Goal: Task Accomplishment & Management: Complete application form

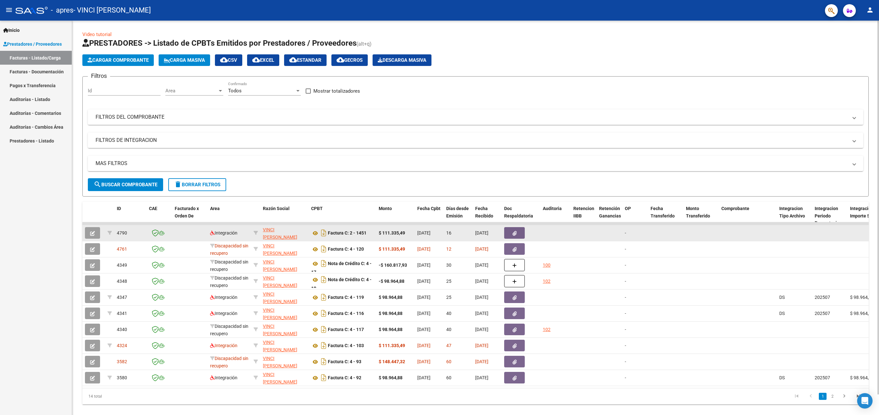
click at [98, 234] on button "button" at bounding box center [92, 233] width 15 height 12
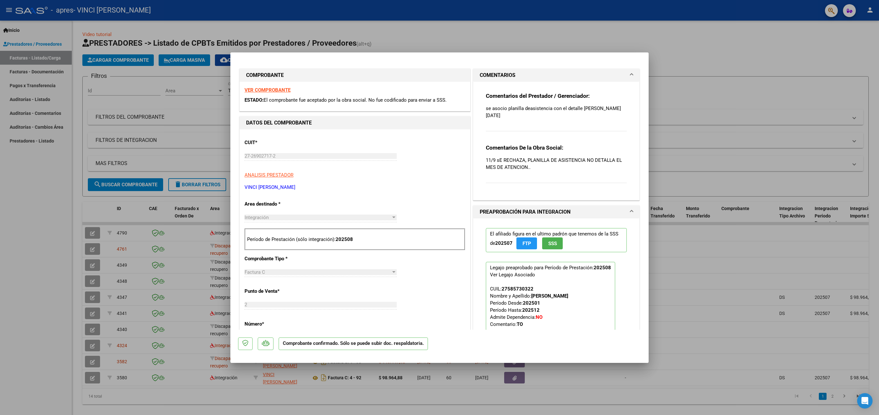
click at [87, 243] on div at bounding box center [439, 207] width 879 height 415
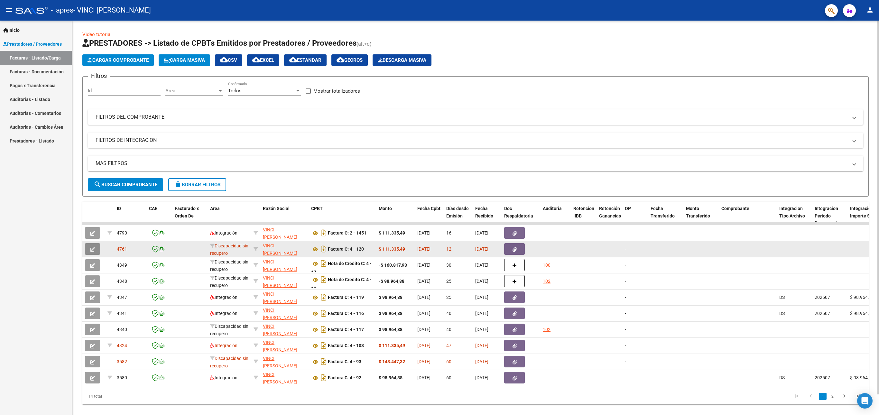
click at [91, 250] on icon "button" at bounding box center [92, 249] width 5 height 5
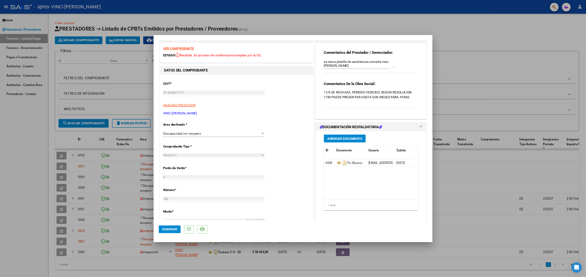
scroll to position [33, 0]
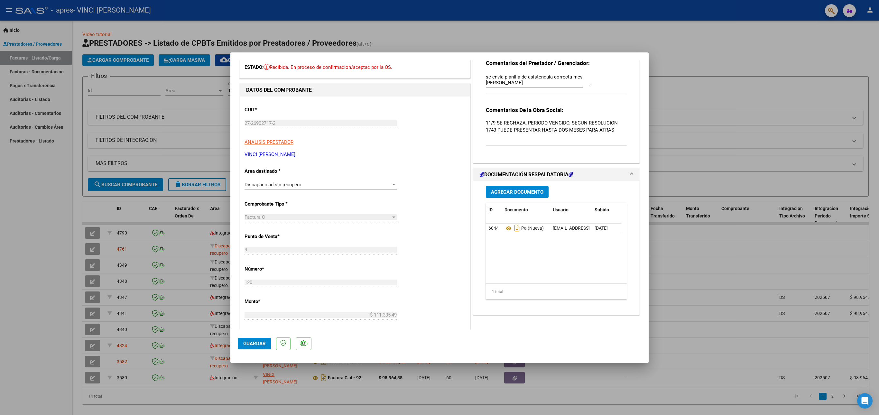
click at [717, 94] on div at bounding box center [439, 207] width 879 height 415
type input "$ 0,00"
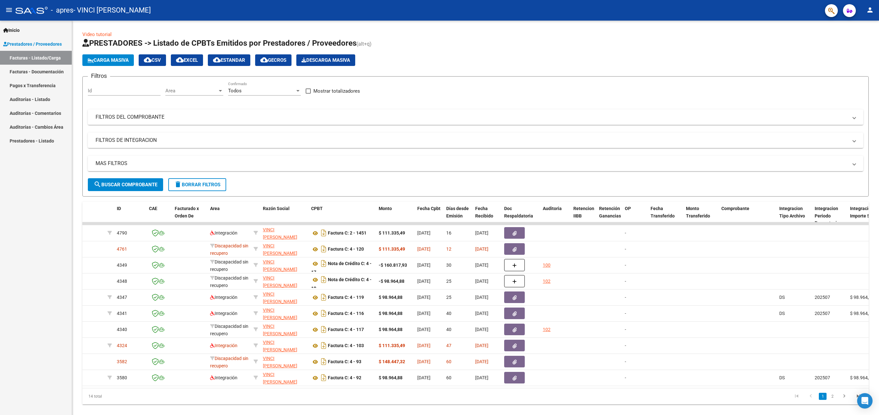
click at [717, 94] on div "Filtros Id Area Area Todos Confirmado Mostrar totalizadores FILTROS DEL COMPROB…" at bounding box center [475, 130] width 775 height 96
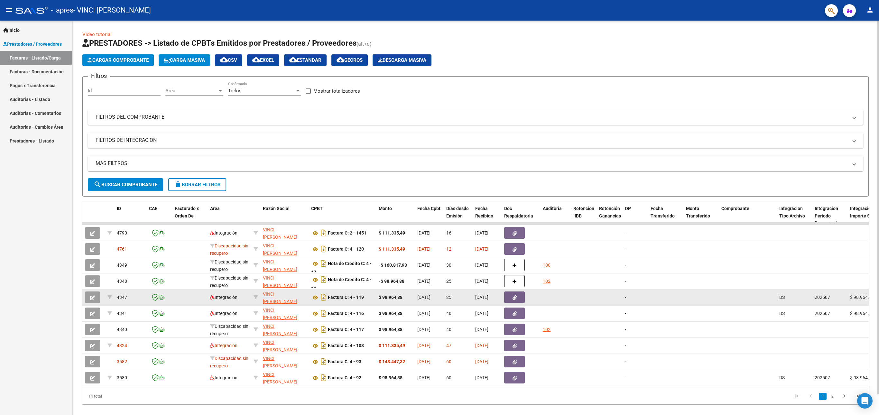
click at [511, 300] on button "button" at bounding box center [514, 297] width 21 height 12
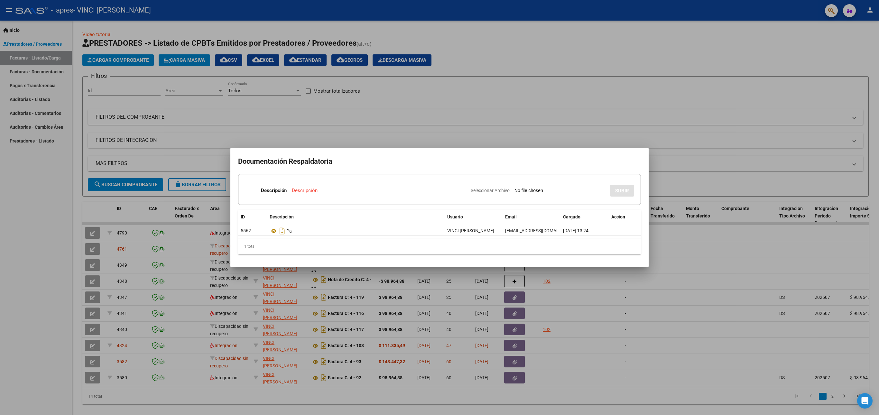
click at [592, 291] on div at bounding box center [439, 207] width 879 height 415
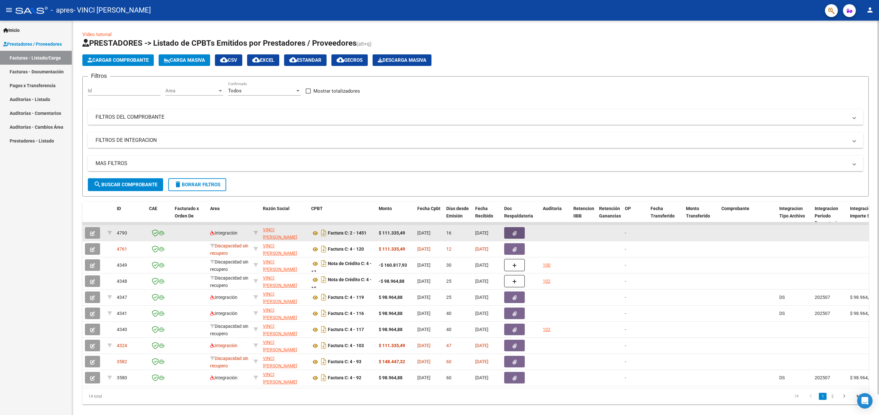
click at [517, 232] on button "button" at bounding box center [514, 233] width 21 height 12
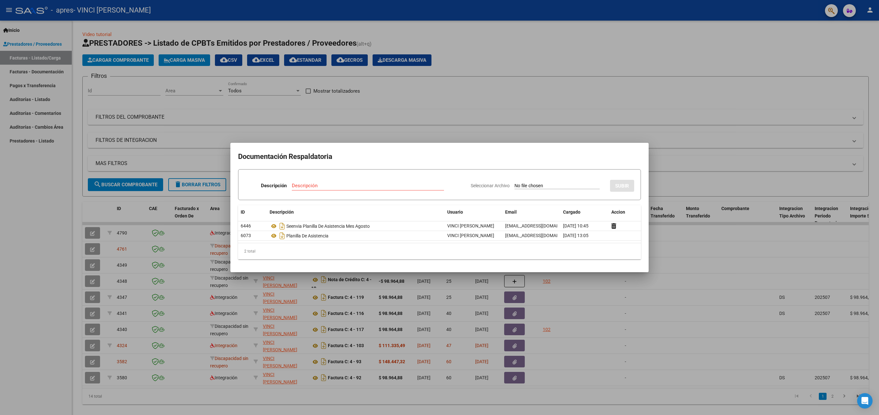
click at [464, 108] on div at bounding box center [439, 207] width 879 height 415
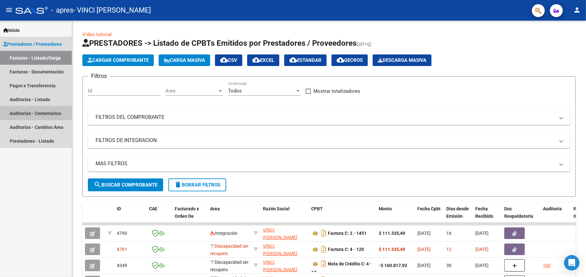
drag, startPoint x: 511, startPoint y: 3, endPoint x: 52, endPoint y: 112, distance: 472.3
click at [52, 112] on link "Auditorías - Comentarios" at bounding box center [36, 113] width 72 height 14
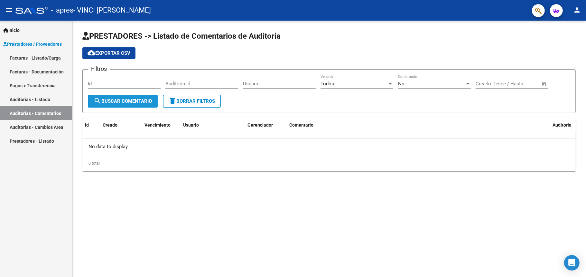
click at [116, 102] on span "search Buscar Comentario" at bounding box center [123, 101] width 58 height 6
click at [148, 184] on div "PRESTADORES -> Listado de Comentarios de Auditoria cloud_download Exportar CSV …" at bounding box center [329, 106] width 514 height 171
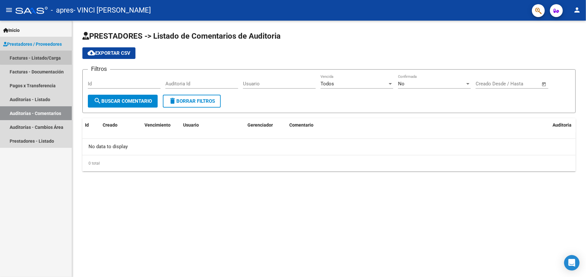
click at [56, 56] on link "Facturas - Listado/Carga" at bounding box center [36, 58] width 72 height 14
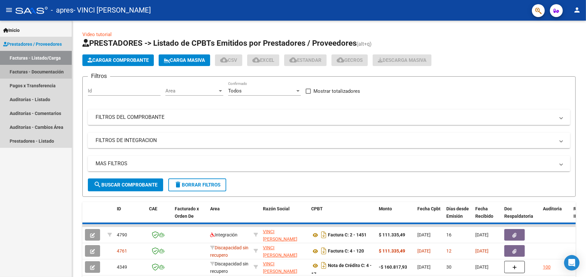
click at [56, 73] on link "Facturas - Documentación" at bounding box center [36, 72] width 72 height 14
